Goal: Transaction & Acquisition: Purchase product/service

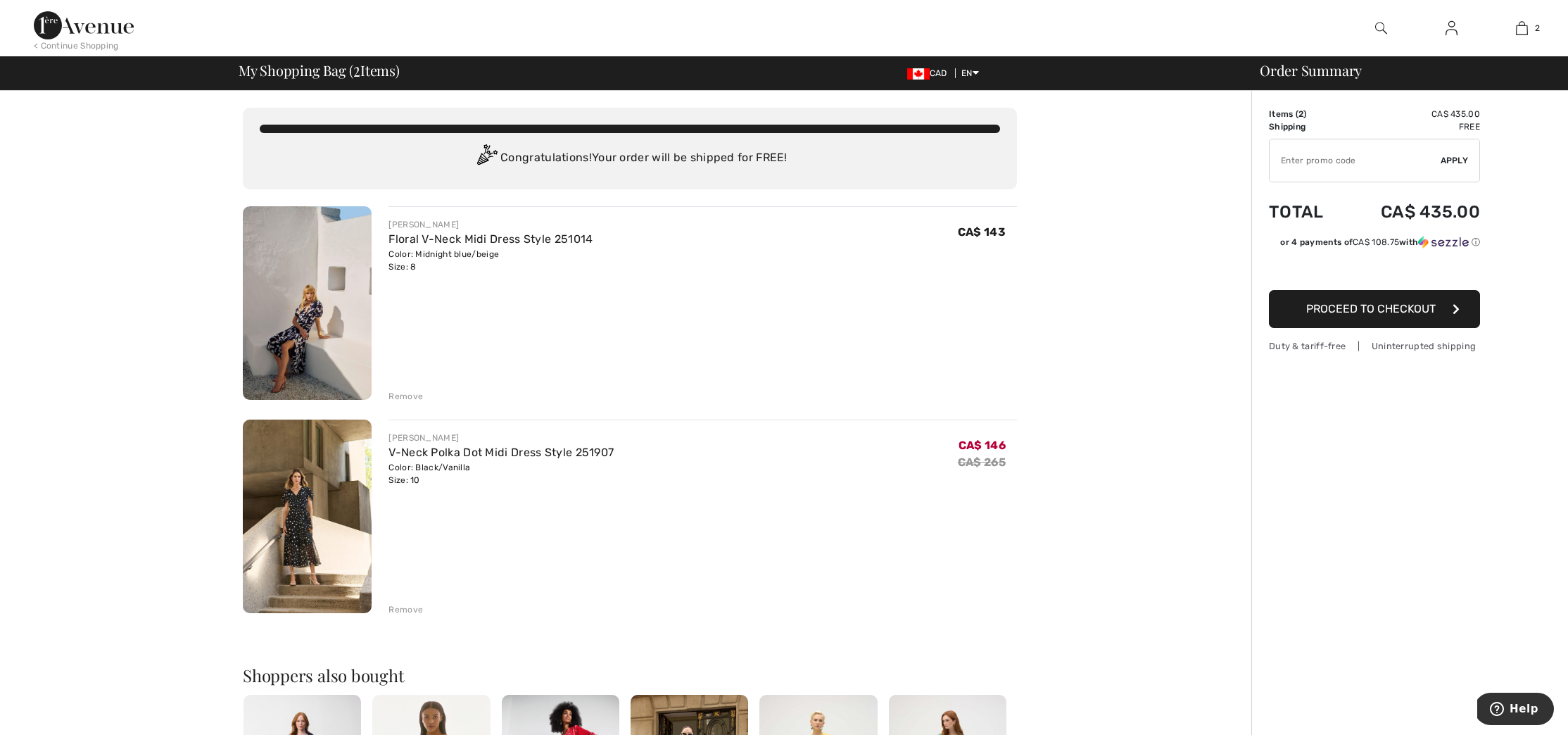
click at [303, 511] on img at bounding box center [308, 516] width 129 height 193
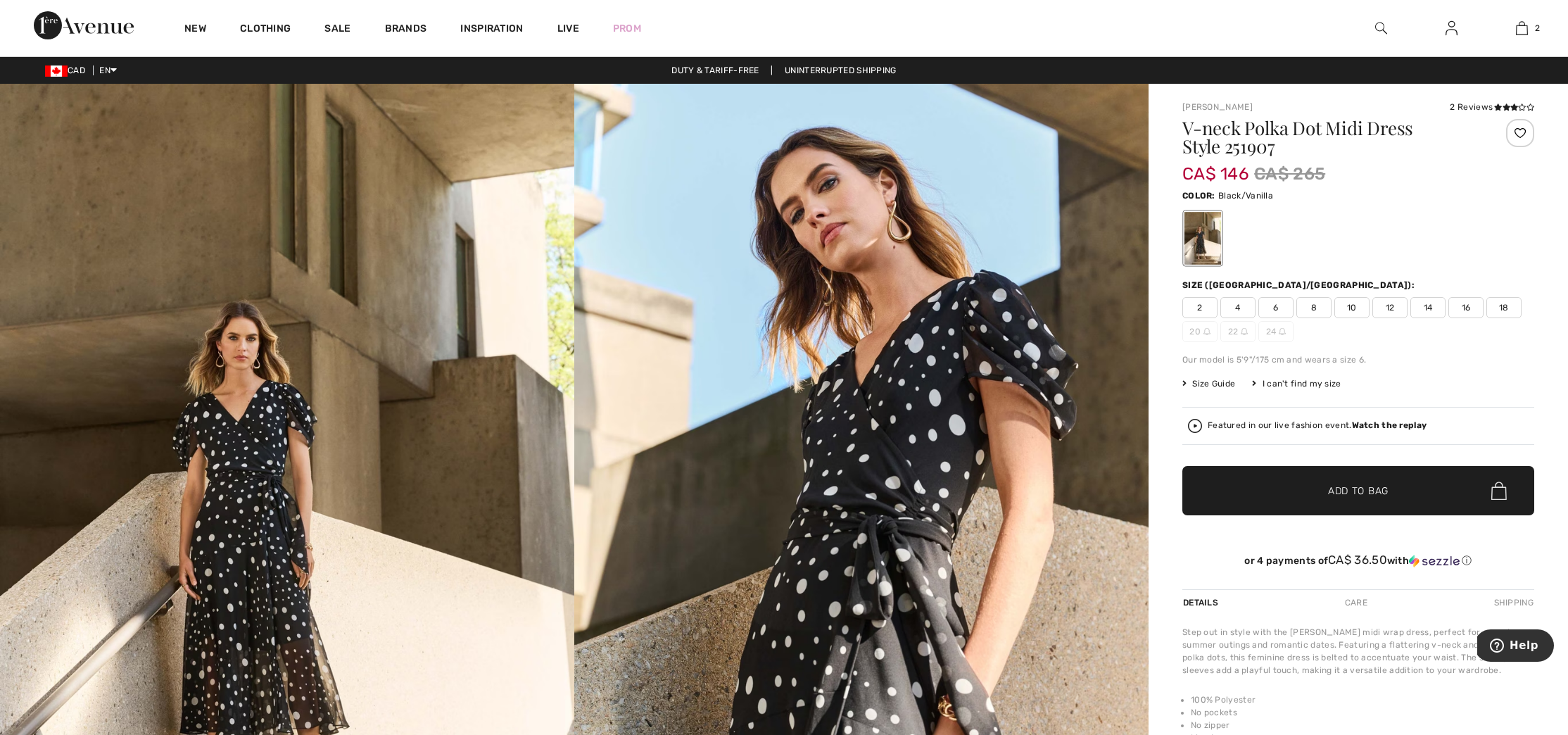
click at [831, 574] on img at bounding box center [861, 515] width 574 height 862
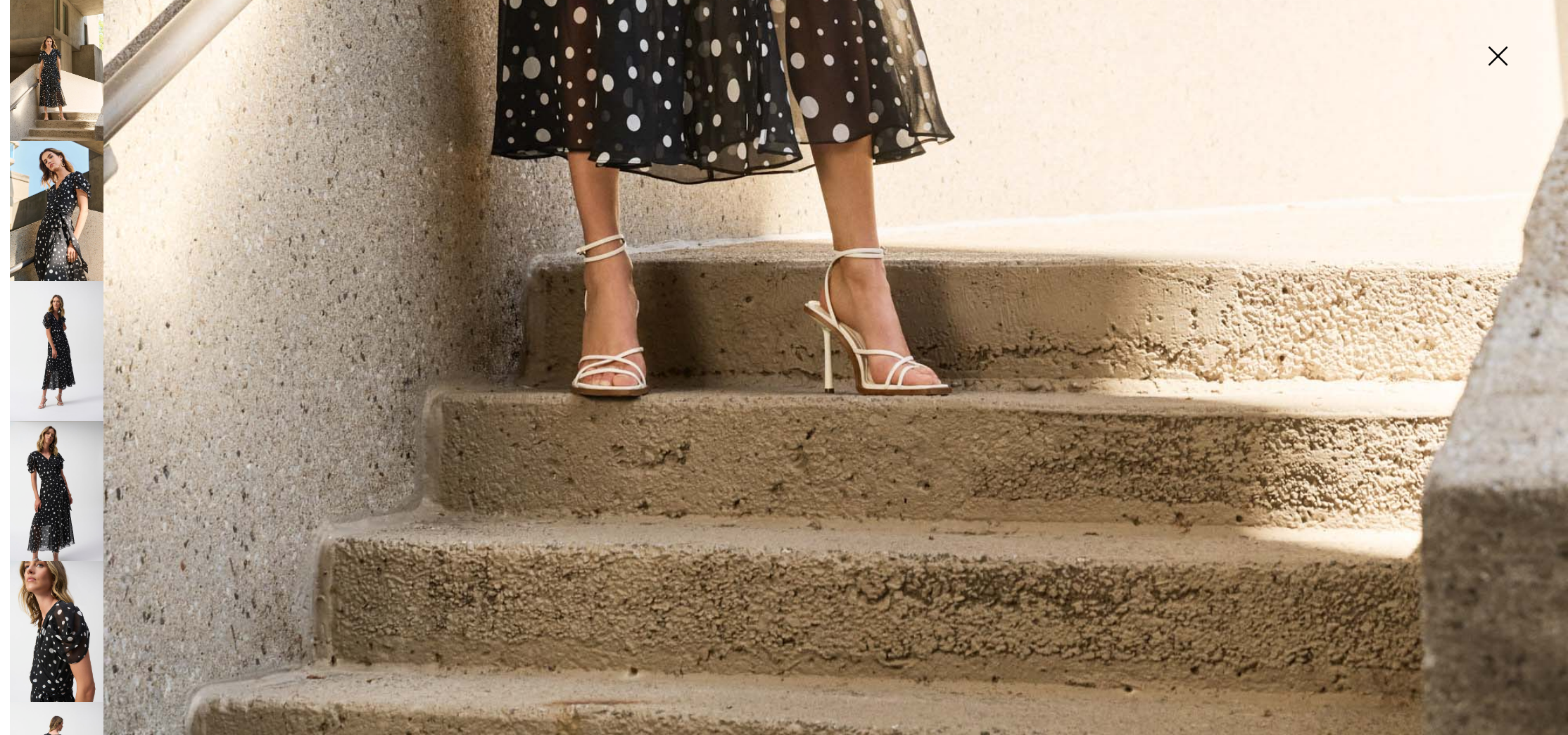
scroll to position [1618, 0]
click at [57, 252] on img at bounding box center [56, 210] width 94 height 140
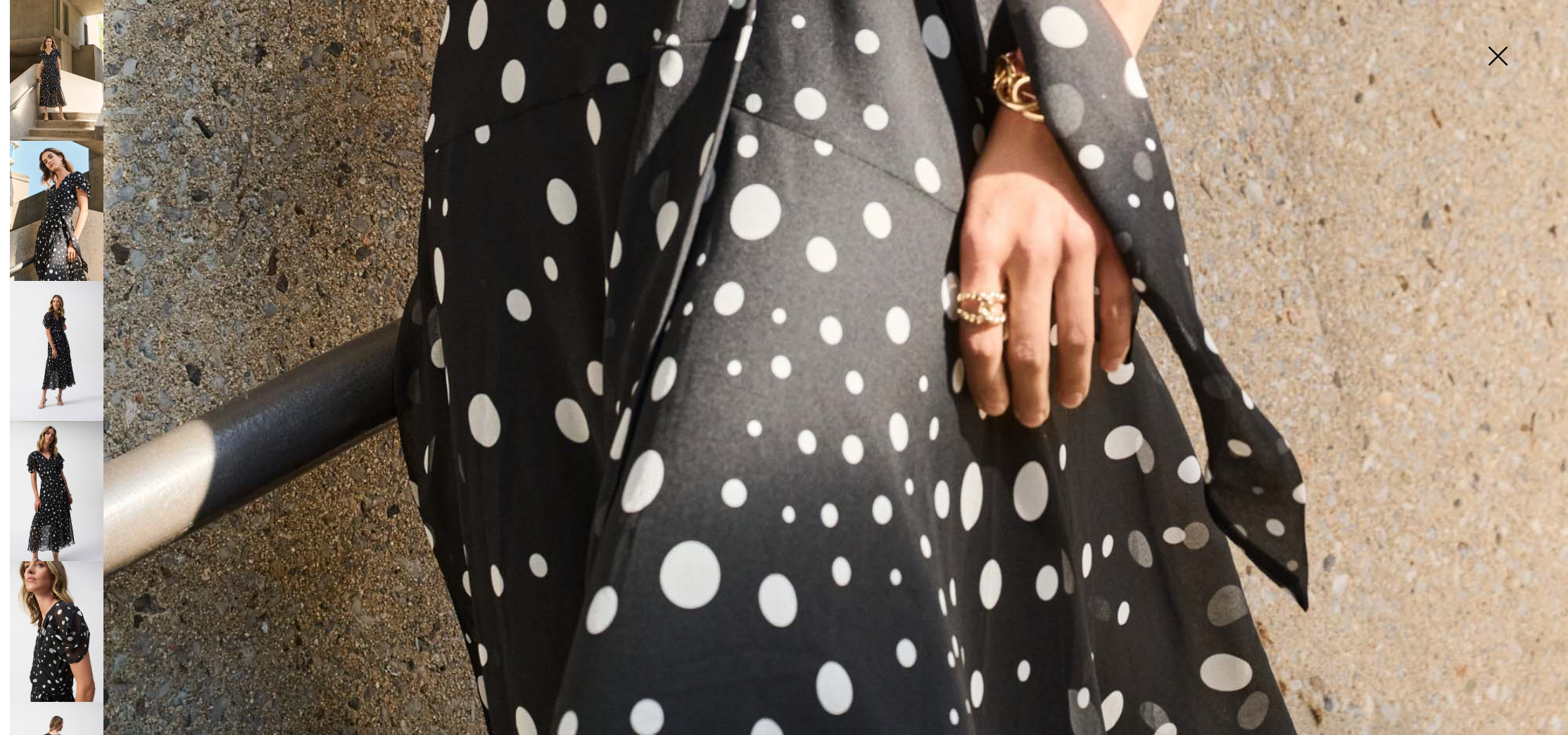
click at [62, 346] on img at bounding box center [56, 351] width 94 height 140
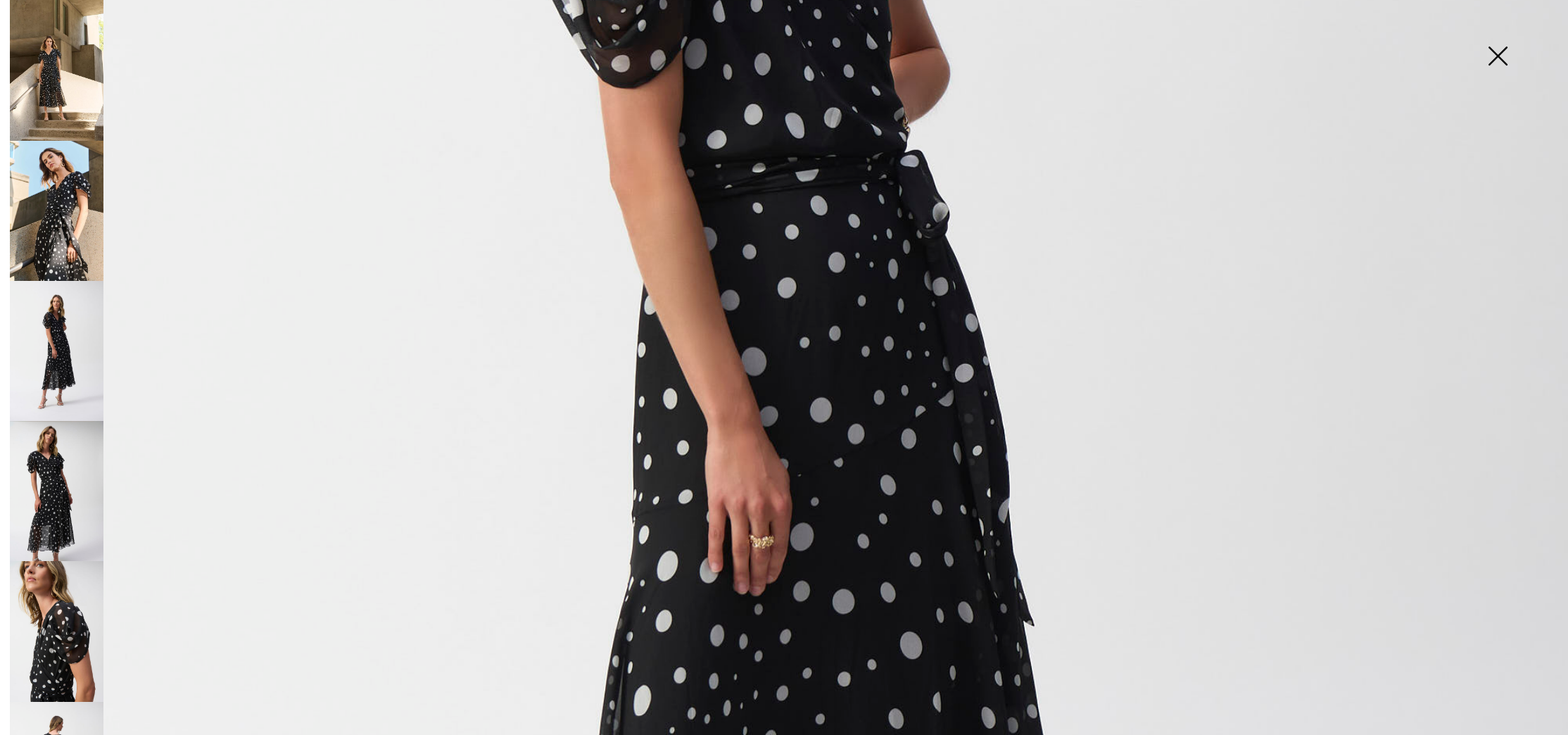
scroll to position [769, 0]
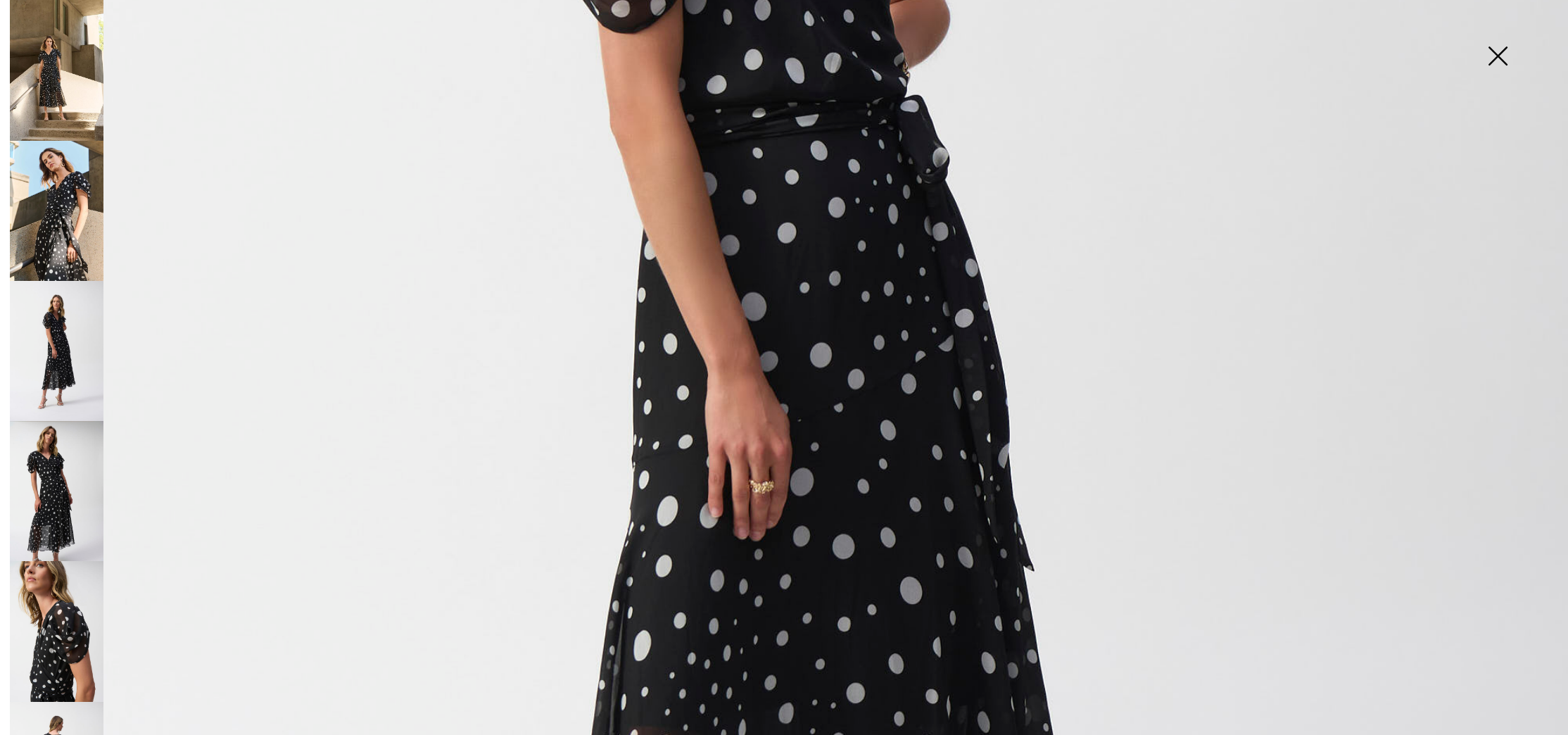
click at [57, 495] on img at bounding box center [56, 491] width 94 height 140
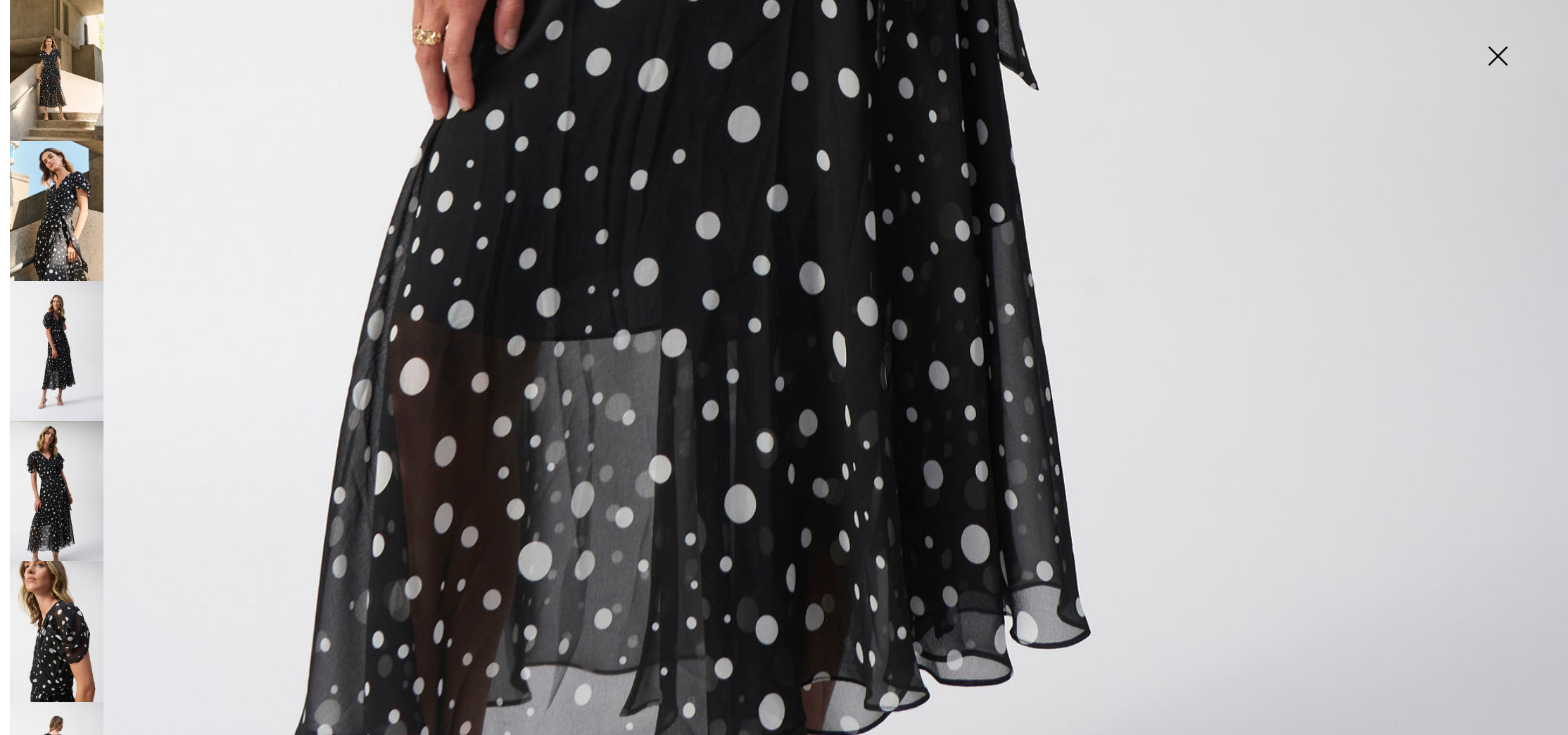
scroll to position [1420, 0]
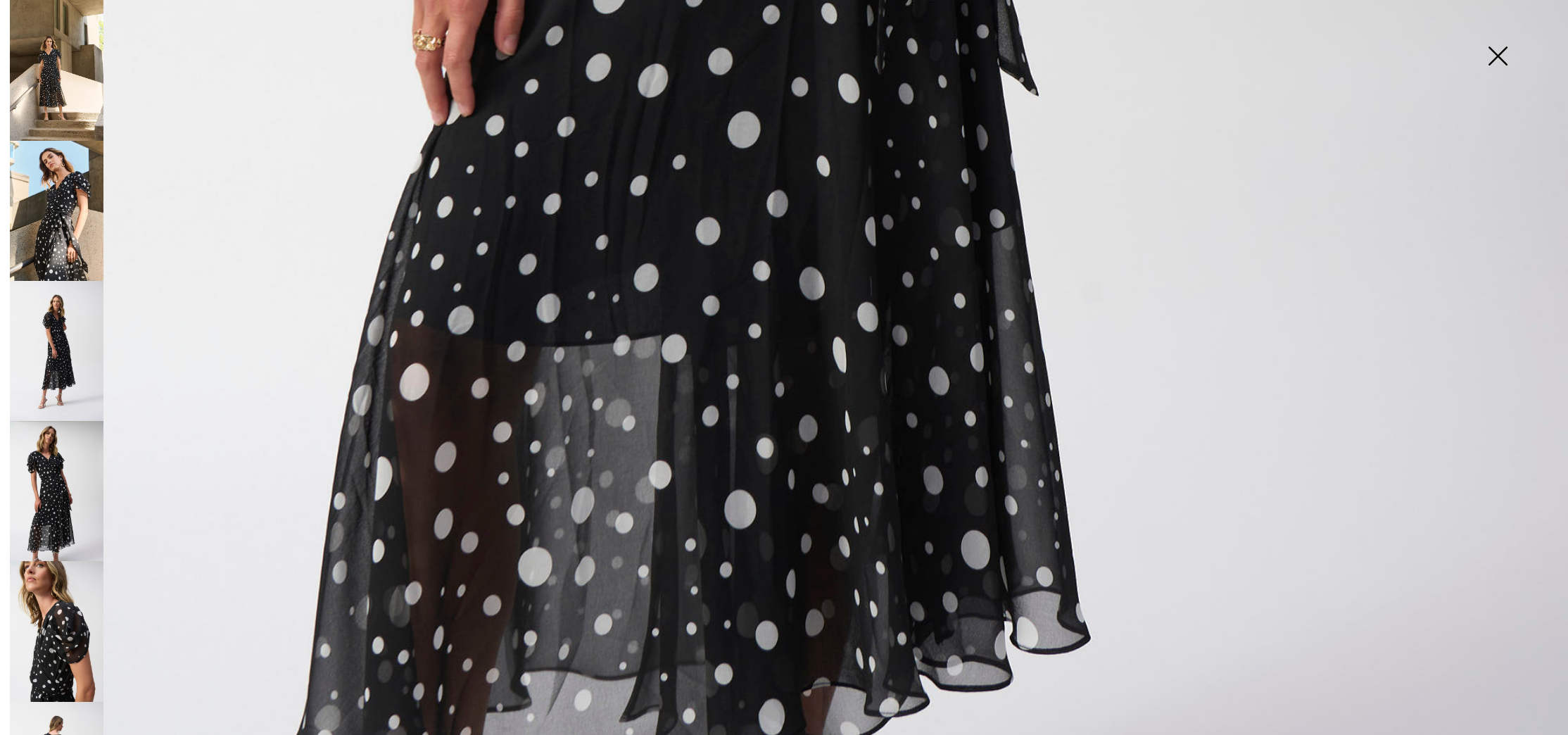
click at [60, 365] on img at bounding box center [56, 351] width 94 height 140
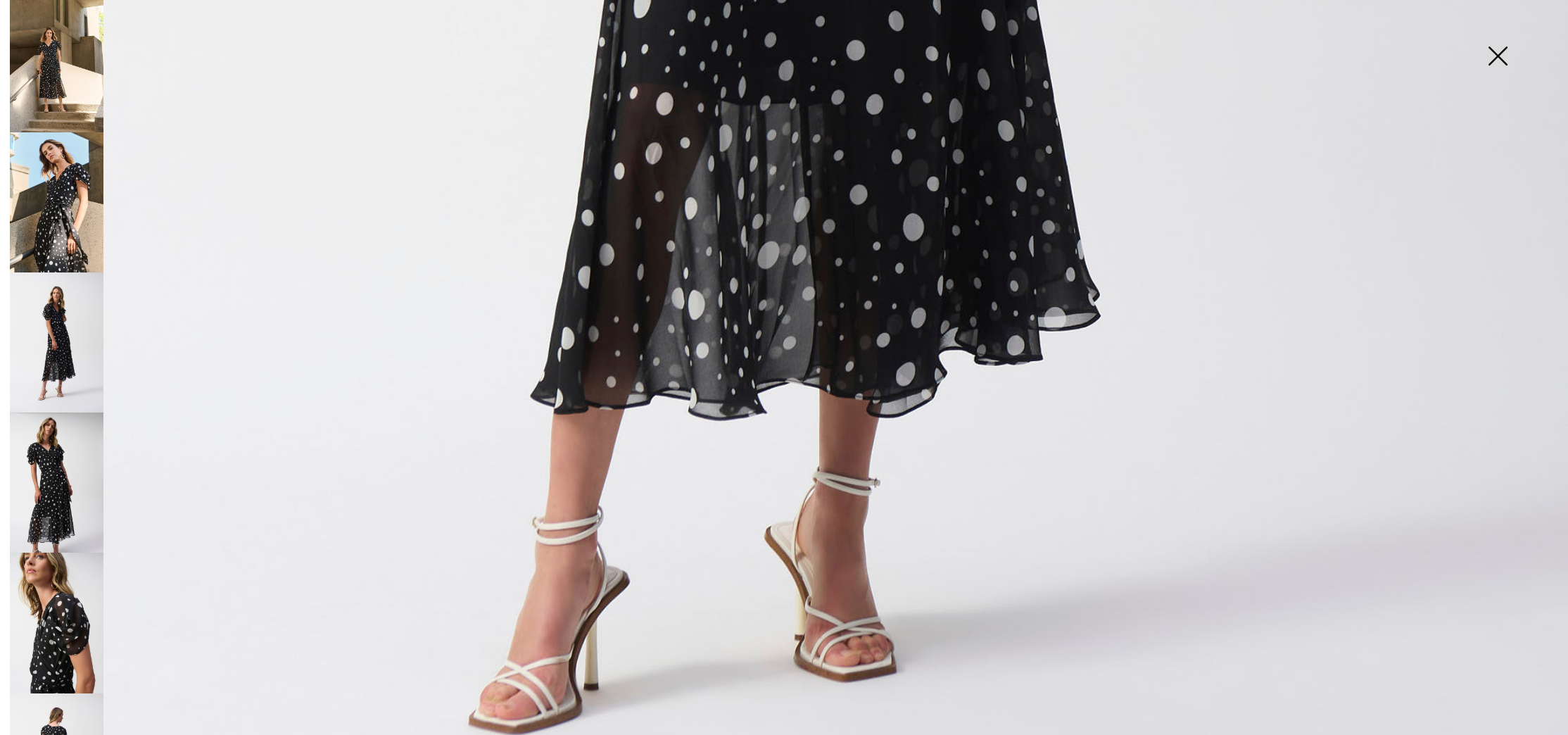
scroll to position [10, 0]
click at [47, 464] on img at bounding box center [56, 481] width 94 height 140
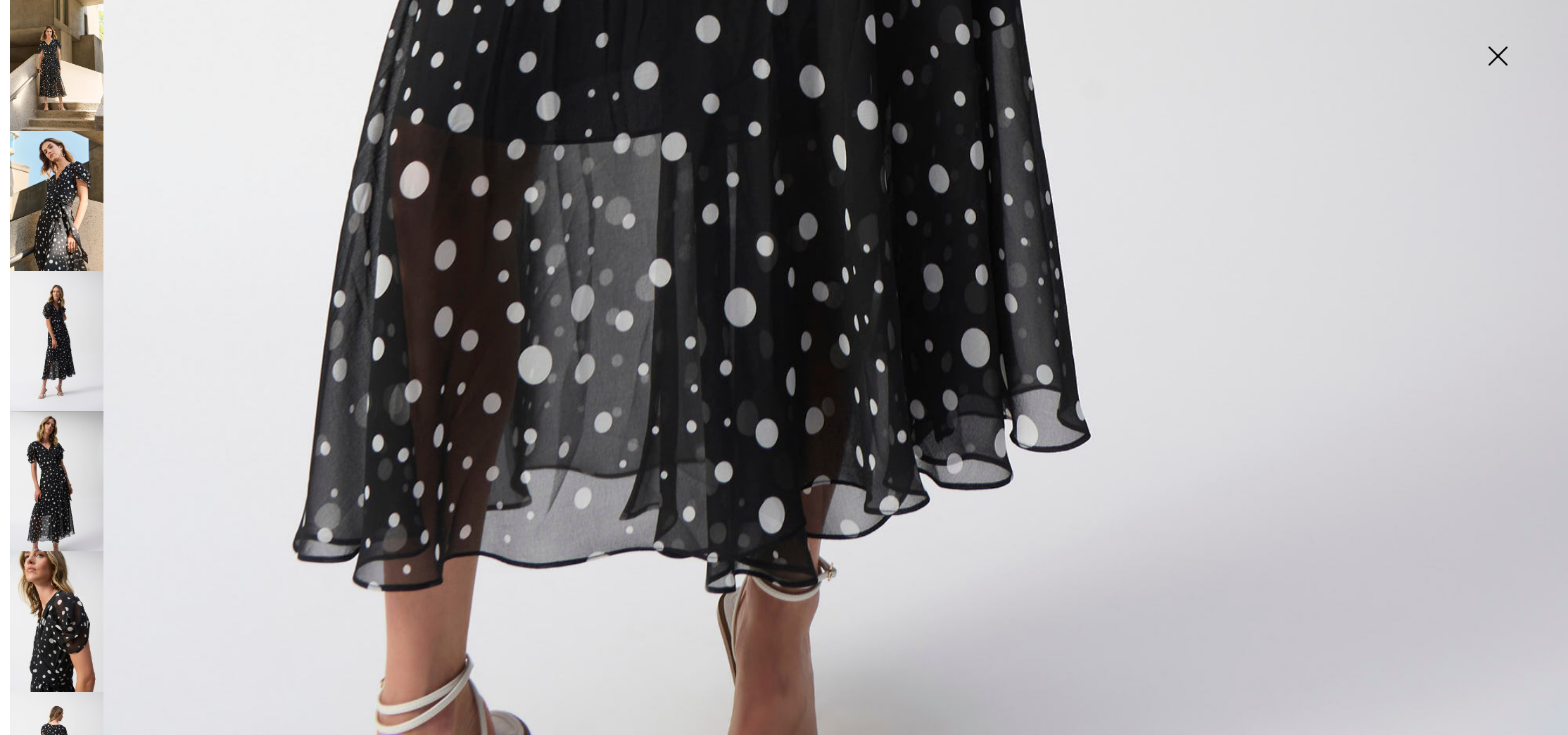
scroll to position [1616, 0]
click at [74, 593] on img at bounding box center [56, 621] width 94 height 140
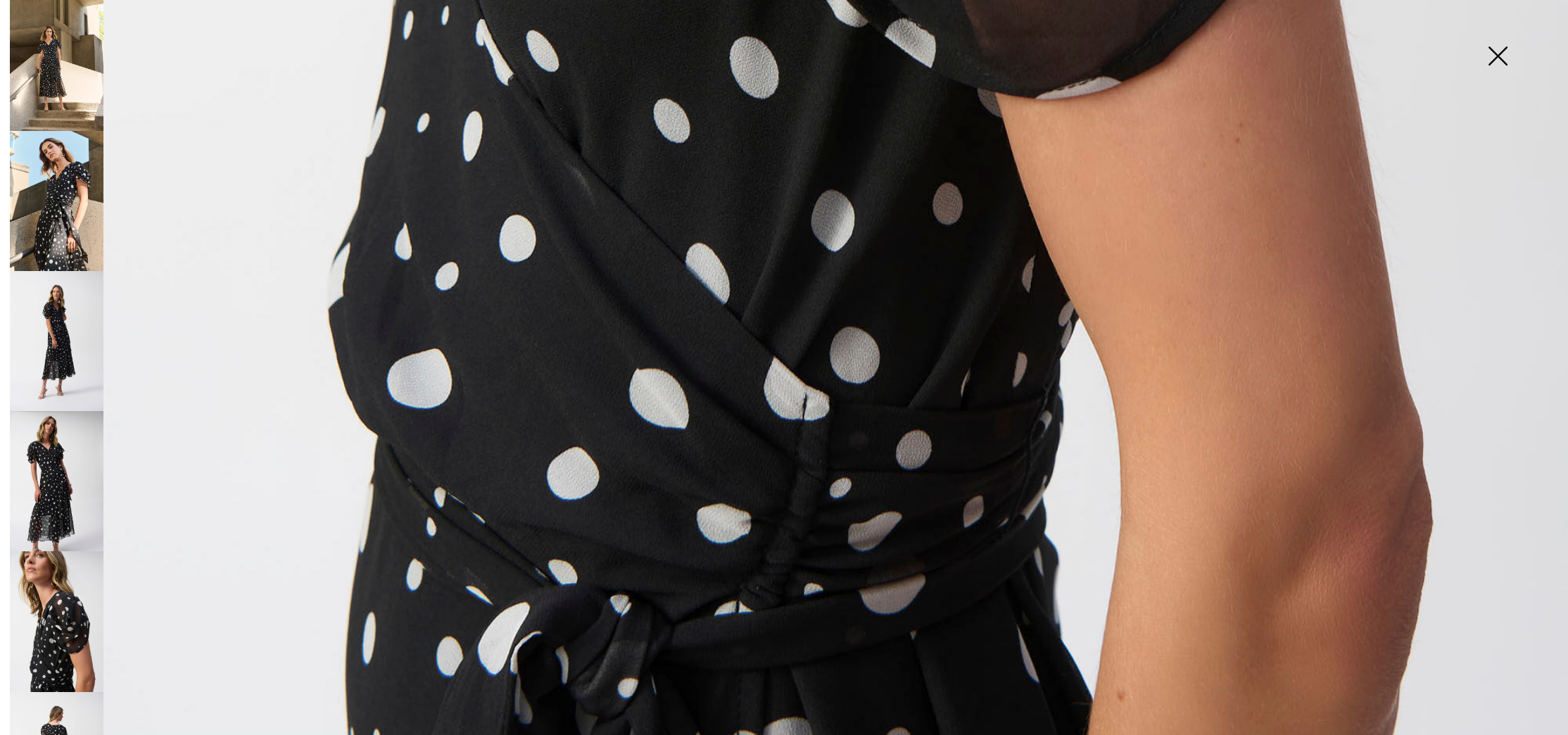
scroll to position [0, 0]
